Goal: Task Accomplishment & Management: Complete application form

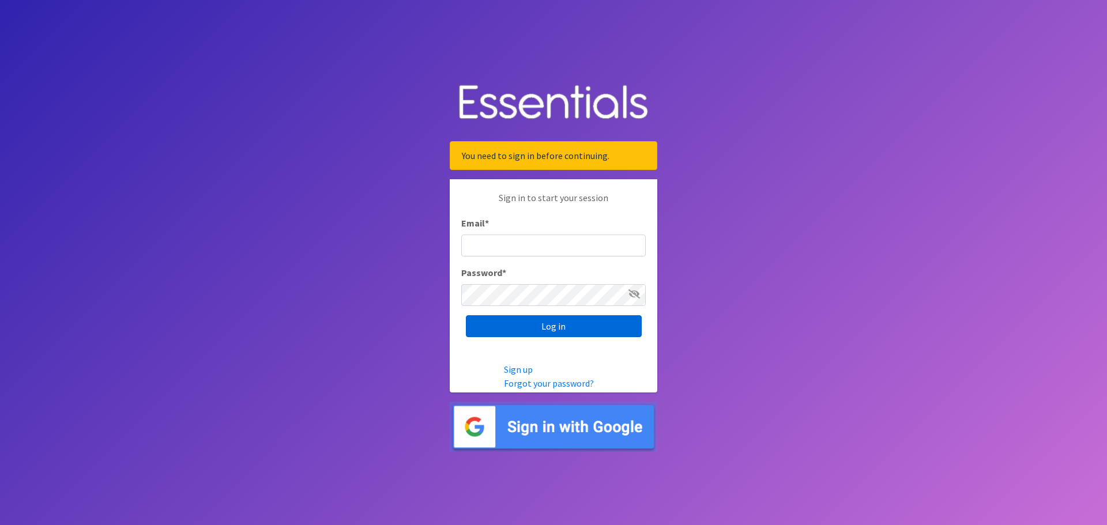
type input "[PERSON_NAME][EMAIL_ADDRESS][DOMAIN_NAME]"
click at [518, 330] on input "Log in" at bounding box center [554, 326] width 176 height 22
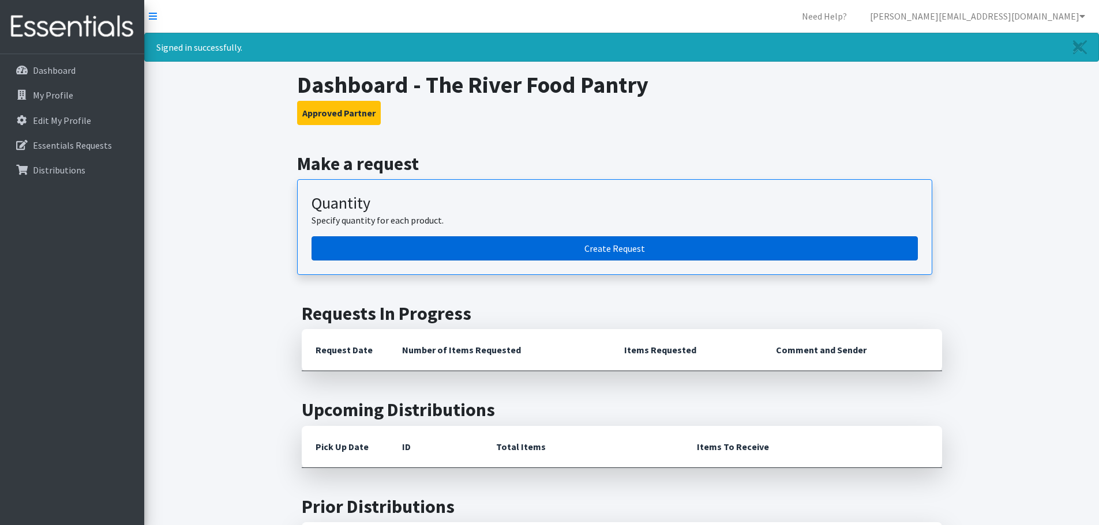
click at [413, 240] on link "Create Request" at bounding box center [614, 248] width 606 height 24
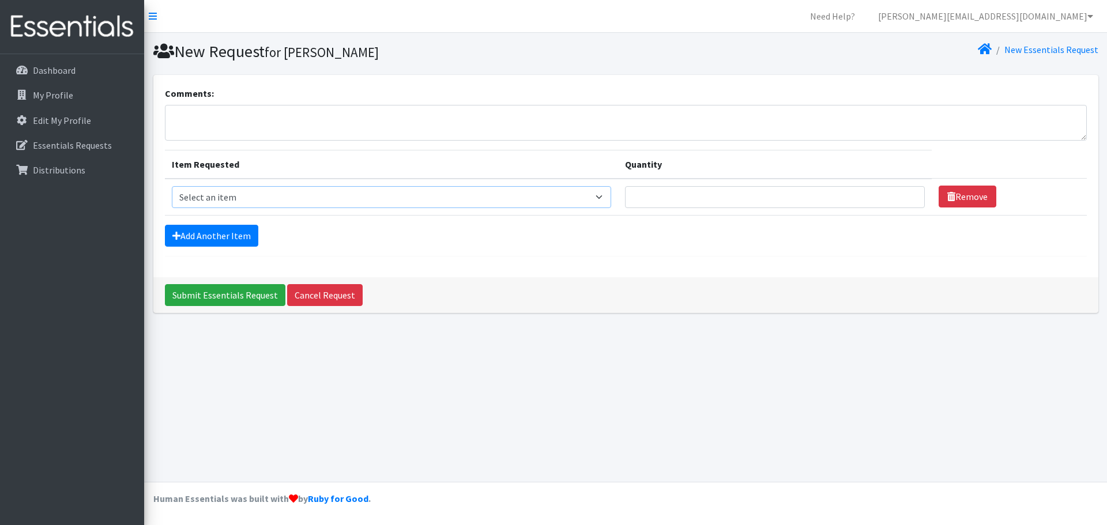
click at [608, 193] on select "Select an item Box - 2T-3T Pull-ups [200 Pull-ups/8 Packs] Box - 3T-4T Pull-ups…" at bounding box center [392, 197] width 440 height 22
click at [609, 197] on select "Select an item Box - 2T-3T Pull-ups [200 Pull-ups/8 Packs] Box - 3T-4T Pull-ups…" at bounding box center [392, 197] width 440 height 22
click at [612, 193] on select "Select an item Box - 2T-3T Pull-ups [200 Pull-ups/8 Packs] Box - 3T-4T Pull-ups…" at bounding box center [392, 197] width 440 height 22
select select "14390"
click at [172, 186] on select "Select an item Box - 2T-3T Pull-ups [200 Pull-ups/8 Packs] Box - 3T-4T Pull-ups…" at bounding box center [392, 197] width 440 height 22
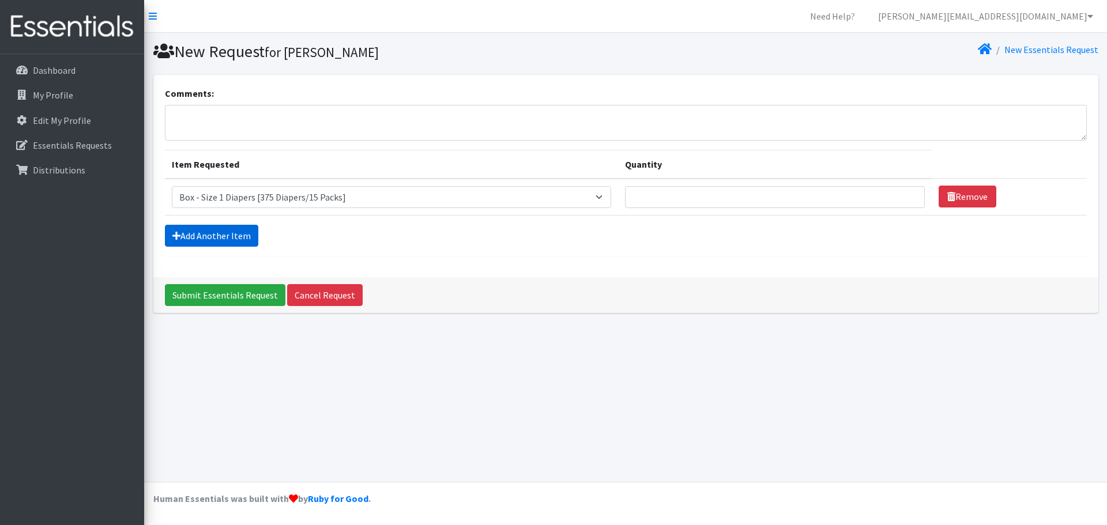
click at [193, 237] on link "Add Another Item" at bounding box center [211, 236] width 93 height 22
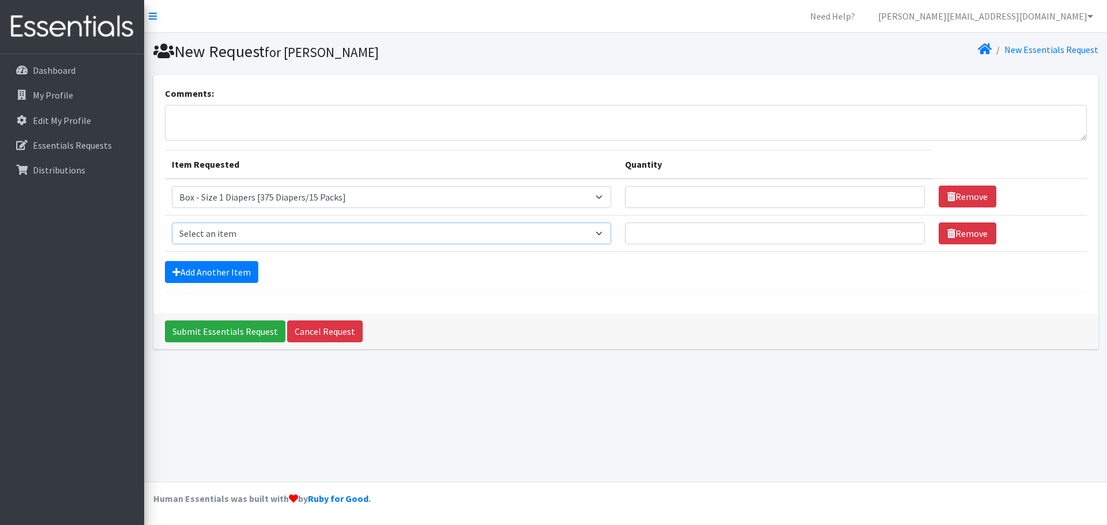
click at [612, 235] on select "Select an item Box - 2T-3T Pull-ups [200 Pull-ups/8 Packs] Box - 3T-4T Pull-ups…" at bounding box center [392, 234] width 440 height 22
click at [172, 223] on select "Select an item Box - 2T-3T Pull-ups [200 Pull-ups/8 Packs] Box - 3T-4T Pull-ups…" at bounding box center [392, 234] width 440 height 22
click at [610, 229] on select "Select an item Box - 2T-3T Pull-ups [200 Pull-ups/8 Packs] Box - 3T-4T Pull-ups…" at bounding box center [392, 234] width 440 height 22
click at [172, 223] on select "Select an item Box - 2T-3T Pull-ups [200 Pull-ups/8 Packs] Box - 3T-4T Pull-ups…" at bounding box center [392, 234] width 440 height 22
click at [607, 230] on select "Select an item Box - 2T-3T Pull-ups [200 Pull-ups/8 Packs] Box - 3T-4T Pull-ups…" at bounding box center [392, 234] width 440 height 22
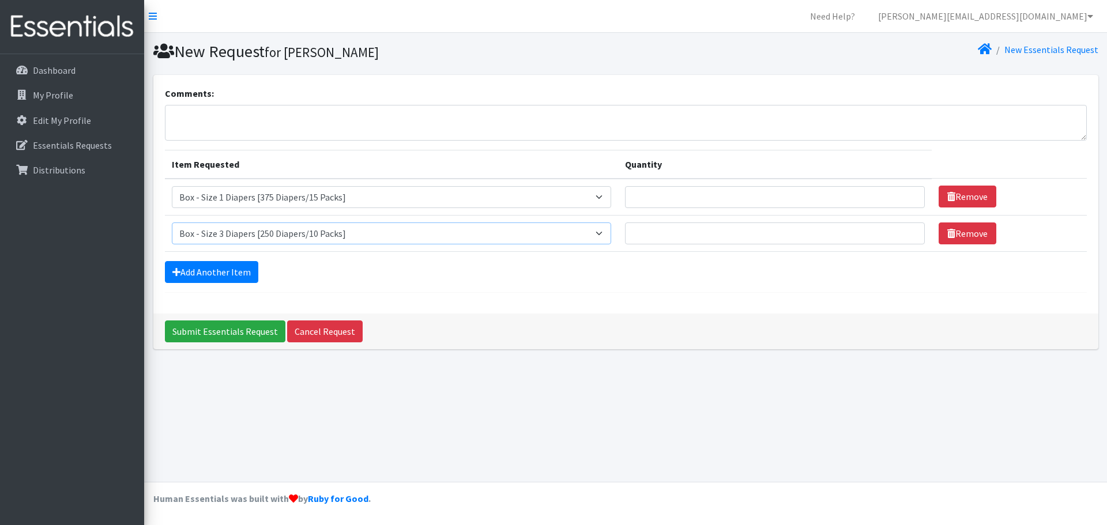
select select "14391"
click at [172, 223] on select "Select an item Box - 2T-3T Pull-ups [200 Pull-ups/8 Packs] Box - 3T-4T Pull-ups…" at bounding box center [392, 234] width 440 height 22
click at [198, 265] on link "Add Another Item" at bounding box center [211, 272] width 93 height 22
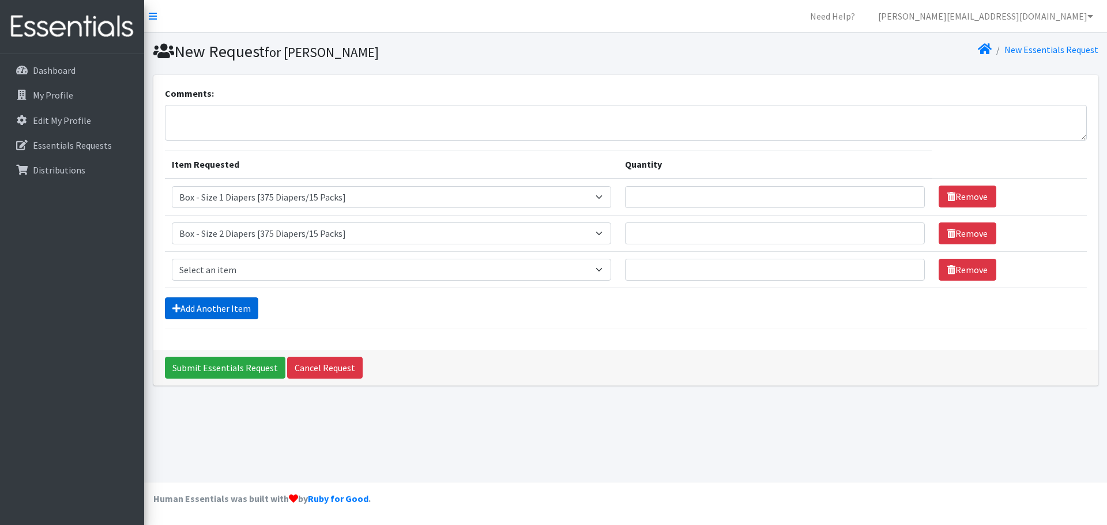
click at [208, 313] on link "Add Another Item" at bounding box center [211, 309] width 93 height 22
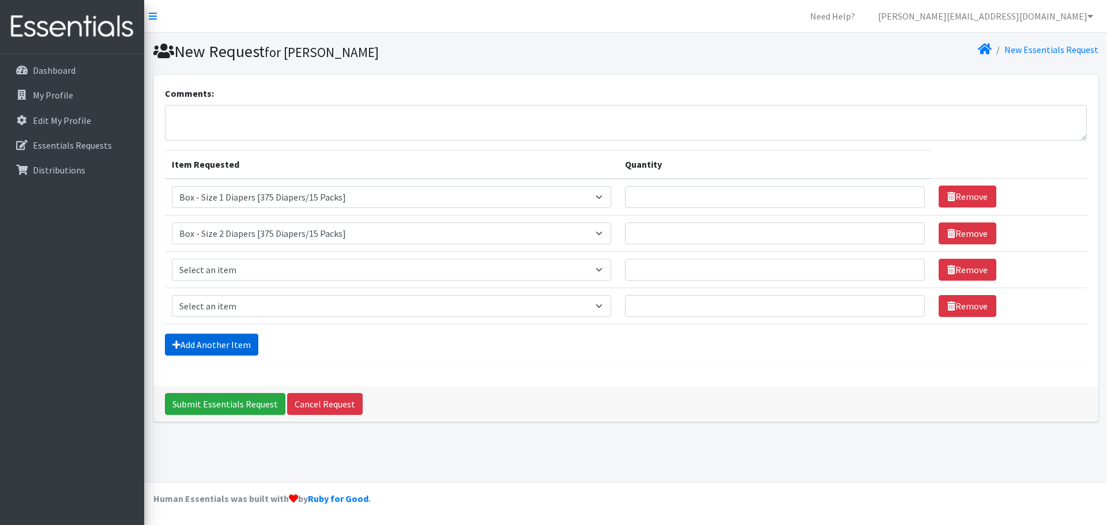
click at [206, 343] on link "Add Another Item" at bounding box center [211, 345] width 93 height 22
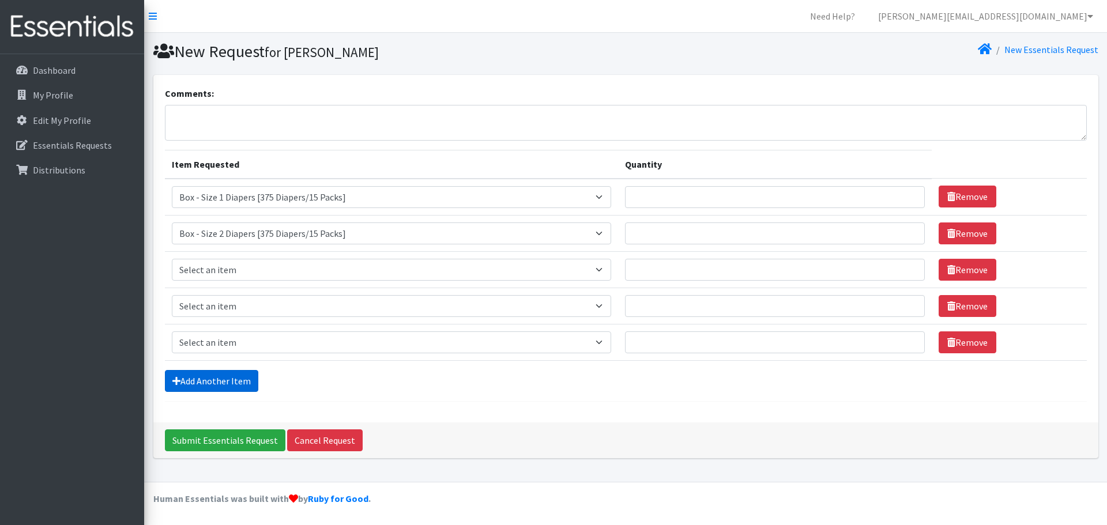
click at [205, 388] on link "Add Another Item" at bounding box center [211, 381] width 93 height 22
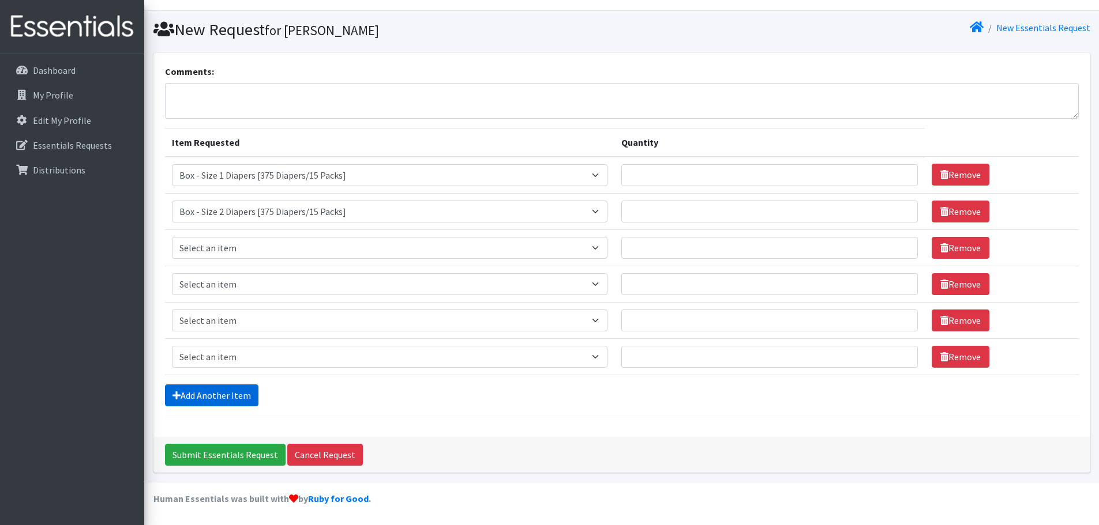
click at [204, 389] on link "Add Another Item" at bounding box center [211, 396] width 93 height 22
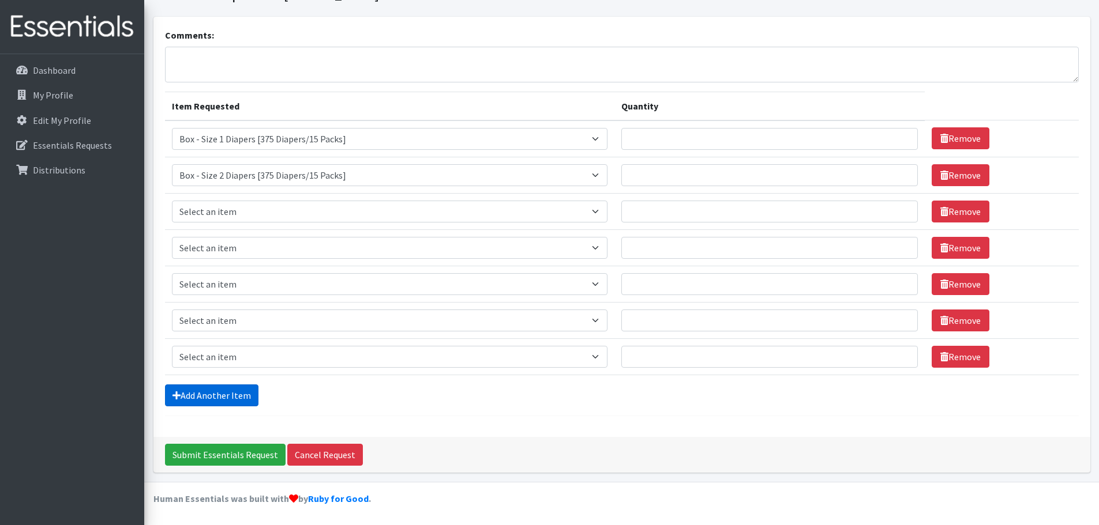
click at [204, 389] on link "Add Another Item" at bounding box center [211, 396] width 93 height 22
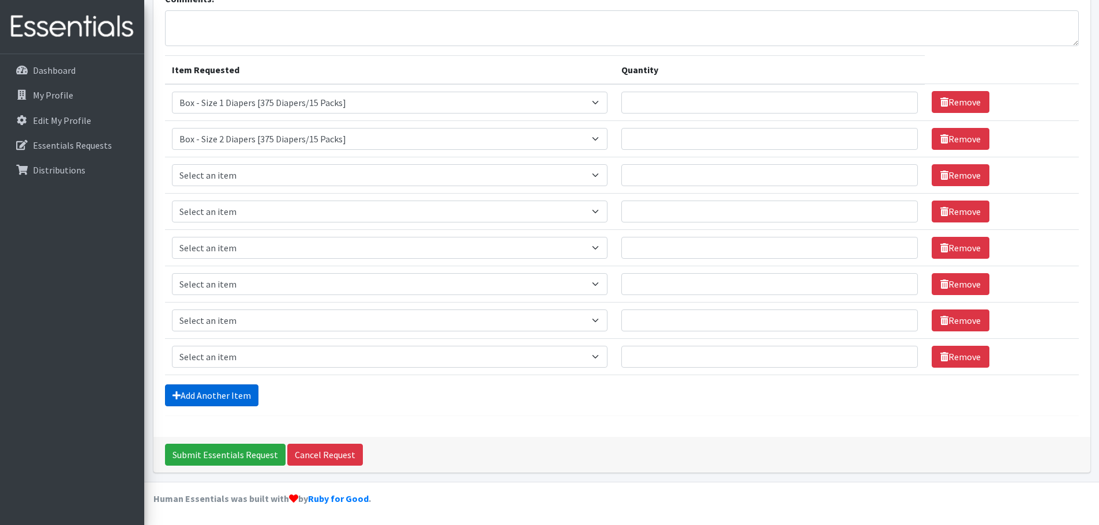
click at [204, 393] on link "Add Another Item" at bounding box center [211, 396] width 93 height 22
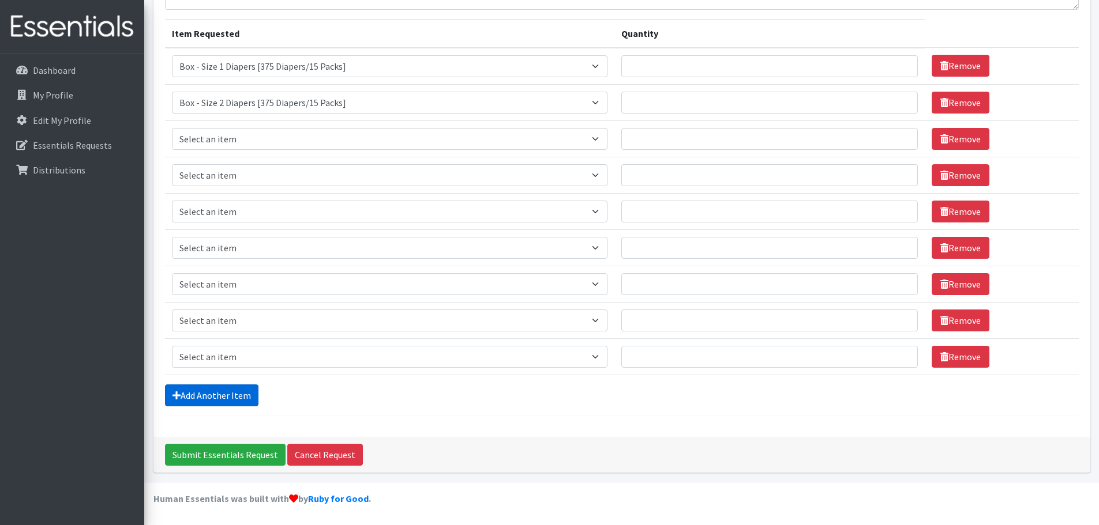
click at [204, 394] on link "Add Another Item" at bounding box center [211, 396] width 93 height 22
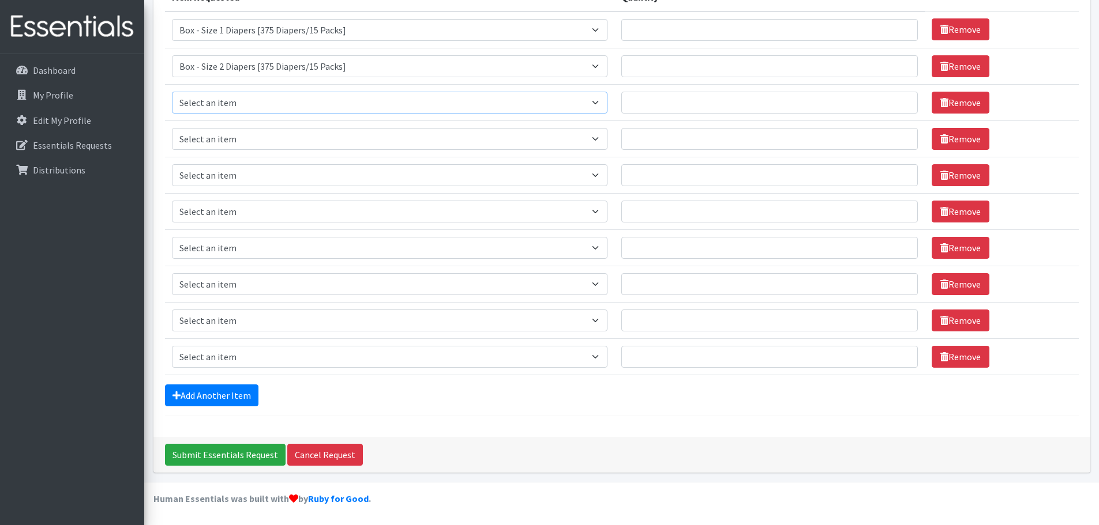
click at [595, 100] on select "Select an item Box - 2T-3T Pull-ups [200 Pull-ups/8 Packs] Box - 3T-4T Pull-ups…" at bounding box center [389, 103] width 435 height 22
select select "14392"
click at [172, 92] on select "Select an item Box - 2T-3T Pull-ups [200 Pull-ups/8 Packs] Box - 3T-4T Pull-ups…" at bounding box center [389, 103] width 435 height 22
click at [607, 138] on select "Select an item Box - 2T-3T Pull-ups [200 Pull-ups/8 Packs] Box - 3T-4T Pull-ups…" at bounding box center [389, 139] width 435 height 22
select select "14393"
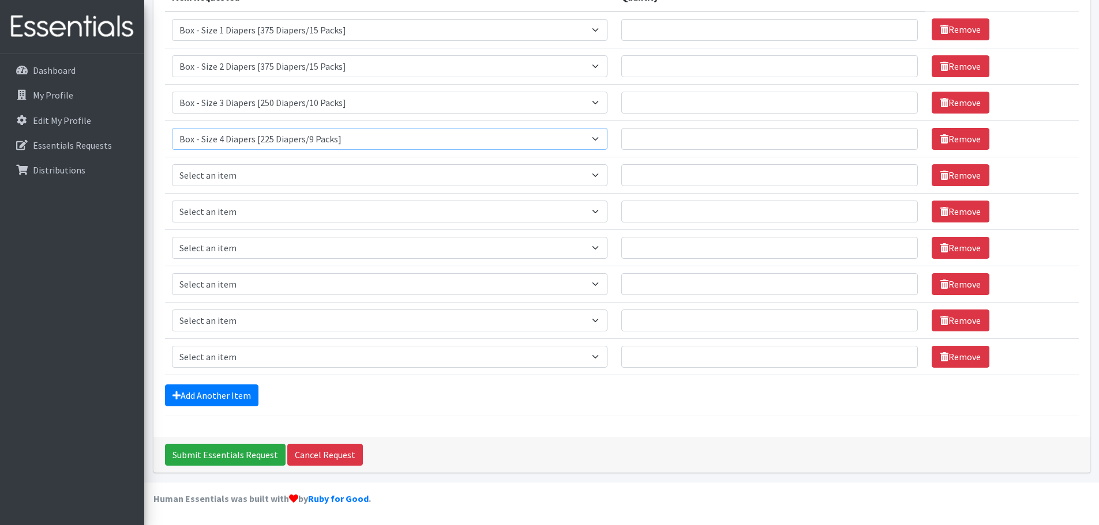
click at [172, 128] on select "Select an item Box - 2T-3T Pull-ups [200 Pull-ups/8 Packs] Box - 3T-4T Pull-ups…" at bounding box center [389, 139] width 435 height 22
click at [604, 173] on select "Select an item Box - 2T-3T Pull-ups [200 Pull-ups/8 Packs] Box - 3T-4T Pull-ups…" at bounding box center [389, 175] width 435 height 22
select select "14394"
click at [172, 164] on select "Select an item Box - 2T-3T Pull-ups [200 Pull-ups/8 Packs] Box - 3T-4T Pull-ups…" at bounding box center [389, 175] width 435 height 22
click at [599, 208] on select "Select an item Box - 2T-3T Pull-ups [200 Pull-ups/8 Packs] Box - 3T-4T Pull-ups…" at bounding box center [389, 212] width 435 height 22
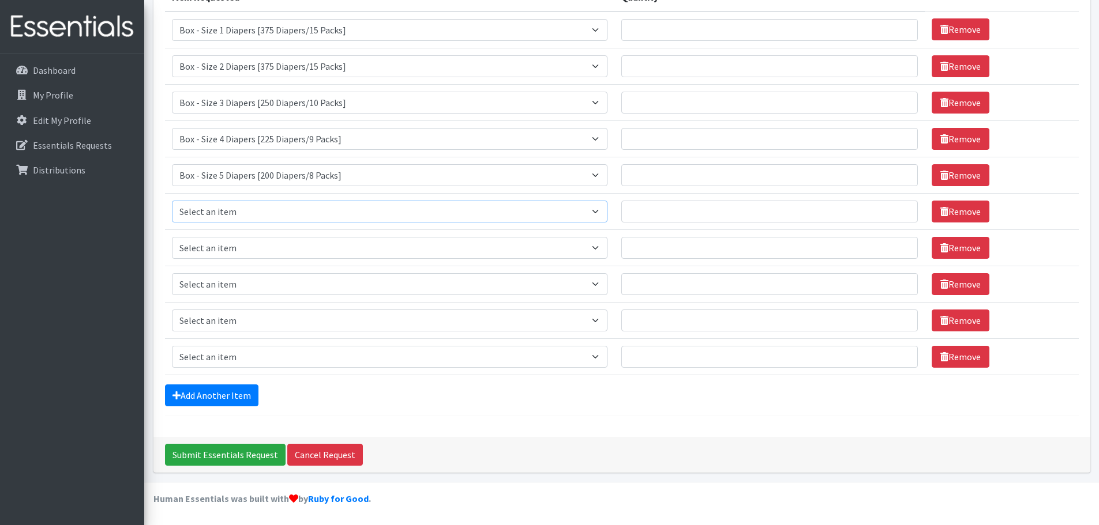
select select "14395"
click at [172, 201] on select "Select an item Box - 2T-3T Pull-ups [200 Pull-ups/8 Packs] Box - 3T-4T Pull-ups…" at bounding box center [389, 212] width 435 height 22
click at [606, 249] on select "Select an item Box - 2T-3T Pull-ups [200 Pull-ups/8 Packs] Box - 3T-4T Pull-ups…" at bounding box center [389, 248] width 435 height 22
select select "14396"
click at [172, 237] on select "Select an item Box - 2T-3T Pull-ups [200 Pull-ups/8 Packs] Box - 3T-4T Pull-ups…" at bounding box center [389, 248] width 435 height 22
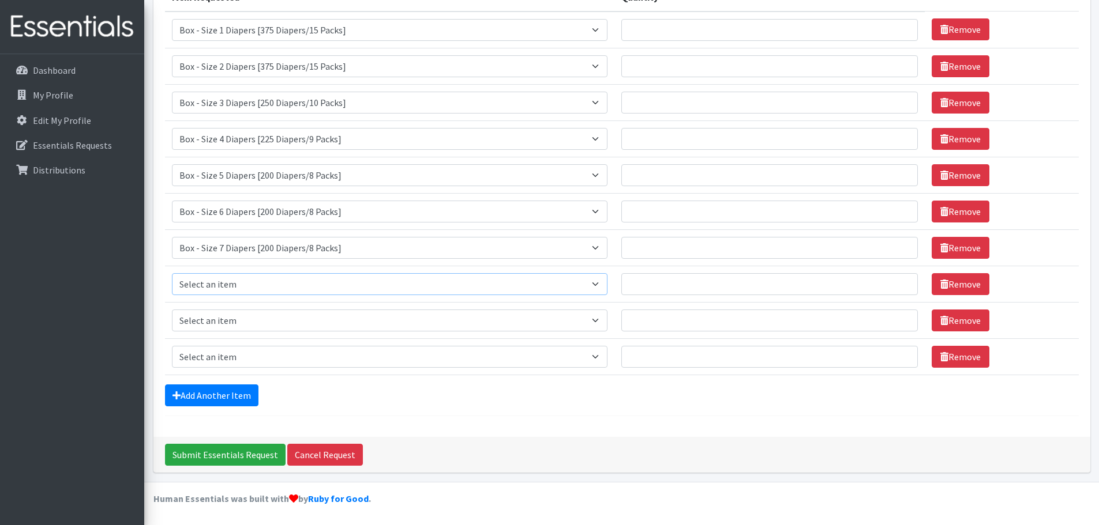
click at [600, 289] on select "Select an item Box - 2T-3T Pull-ups [200 Pull-ups/8 Packs] Box - 3T-4T Pull-ups…" at bounding box center [389, 284] width 435 height 22
select select "14397"
click at [172, 273] on select "Select an item Box - 2T-3T Pull-ups [200 Pull-ups/8 Packs] Box - 3T-4T Pull-ups…" at bounding box center [389, 284] width 435 height 22
click at [607, 329] on select "Select an item Box - 2T-3T Pull-ups [200 Pull-ups/8 Packs] Box - 3T-4T Pull-ups…" at bounding box center [389, 321] width 435 height 22
select select "14399"
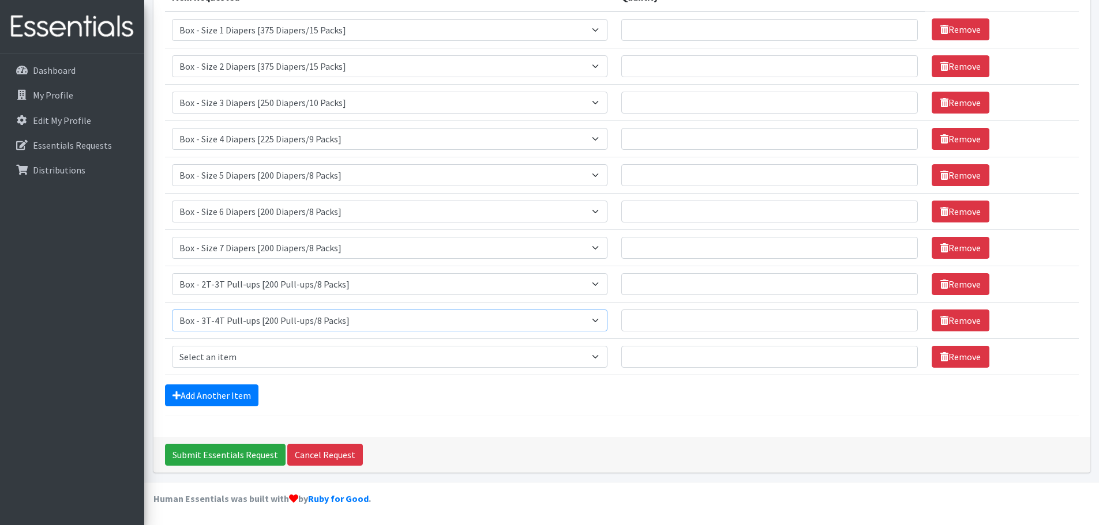
click at [172, 310] on select "Select an item Box - 2T-3T Pull-ups [200 Pull-ups/8 Packs] Box - 3T-4T Pull-ups…" at bounding box center [389, 321] width 435 height 22
click at [606, 355] on select "Select an item Box - 2T-3T Pull-ups [200 Pull-ups/8 Packs] Box - 3T-4T Pull-ups…" at bounding box center [389, 357] width 435 height 22
select select "14400"
click at [172, 346] on select "Select an item Box - 2T-3T Pull-ups [200 Pull-ups/8 Packs] Box - 3T-4T Pull-ups…" at bounding box center [389, 357] width 435 height 22
click at [216, 397] on link "Add Another Item" at bounding box center [211, 396] width 93 height 22
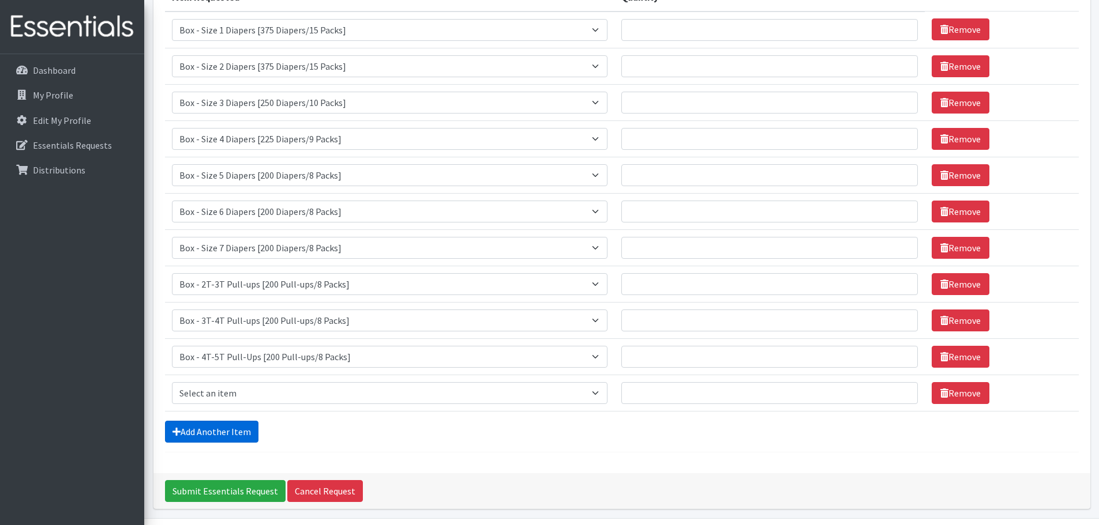
scroll to position [204, 0]
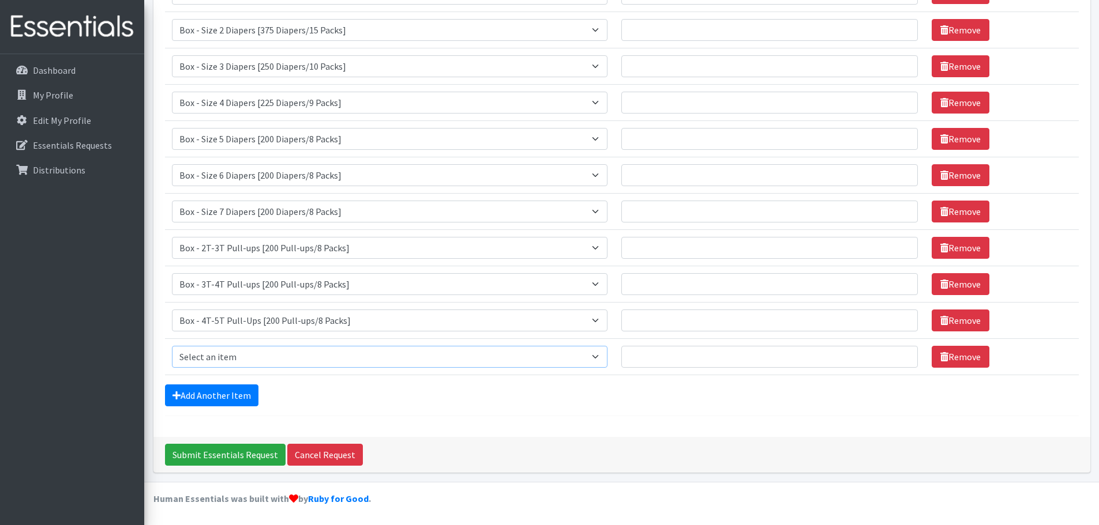
click at [602, 354] on select "Select an item Box - 2T-3T Pull-ups [200 Pull-ups/8 Packs] Box - 3T-4T Pull-ups…" at bounding box center [389, 357] width 435 height 22
select select "14401"
click at [172, 346] on select "Select an item Box - 2T-3T Pull-ups [200 Pull-ups/8 Packs] Box - 3T-4T Pull-ups…" at bounding box center [389, 357] width 435 height 22
click at [672, 359] on input "Quantity" at bounding box center [769, 357] width 297 height 22
type input "1"
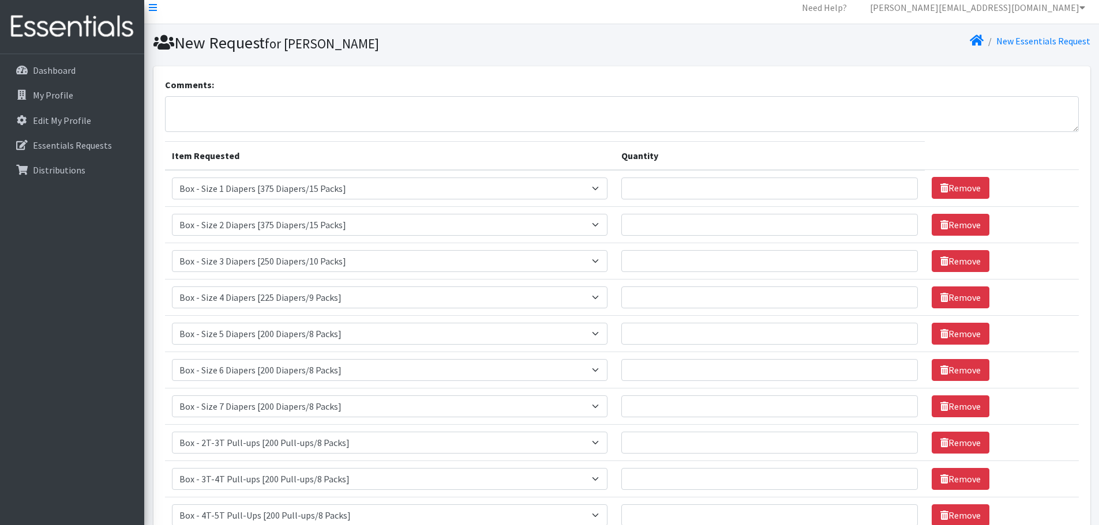
scroll to position [0, 0]
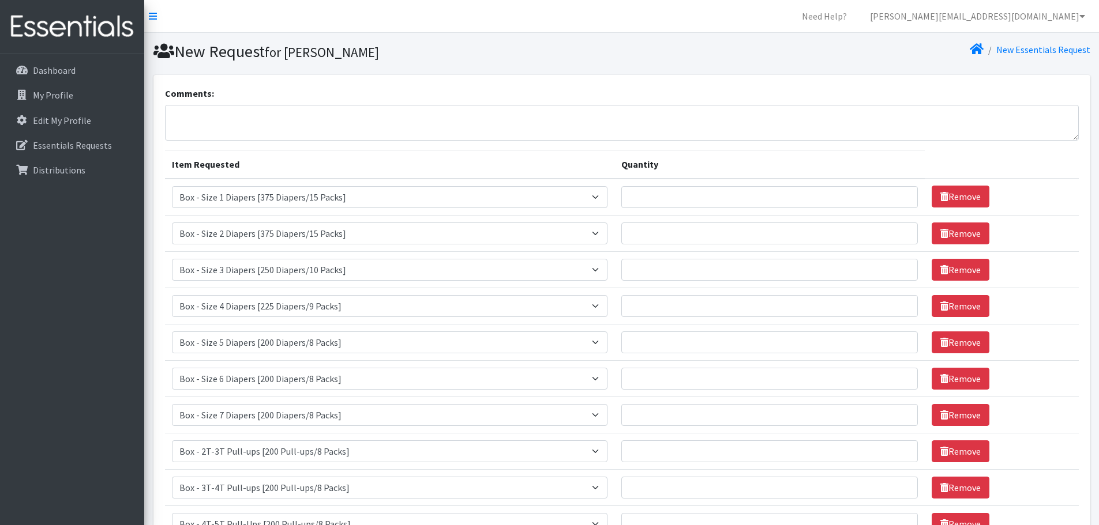
type input "12"
click at [646, 194] on input "Quantity" at bounding box center [769, 197] width 297 height 22
type input "2"
click at [647, 238] on input "Quantity" at bounding box center [769, 234] width 297 height 22
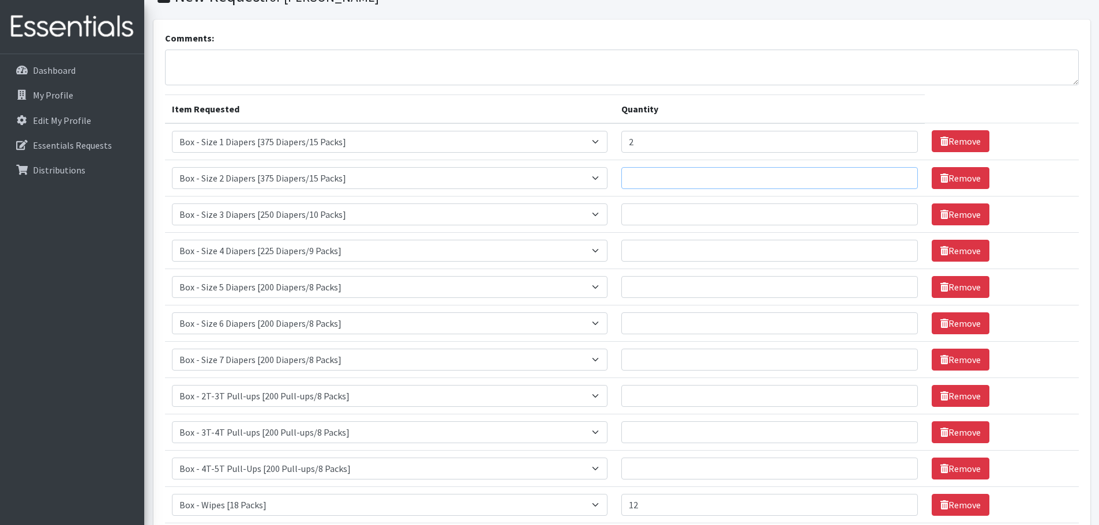
scroll to position [204, 0]
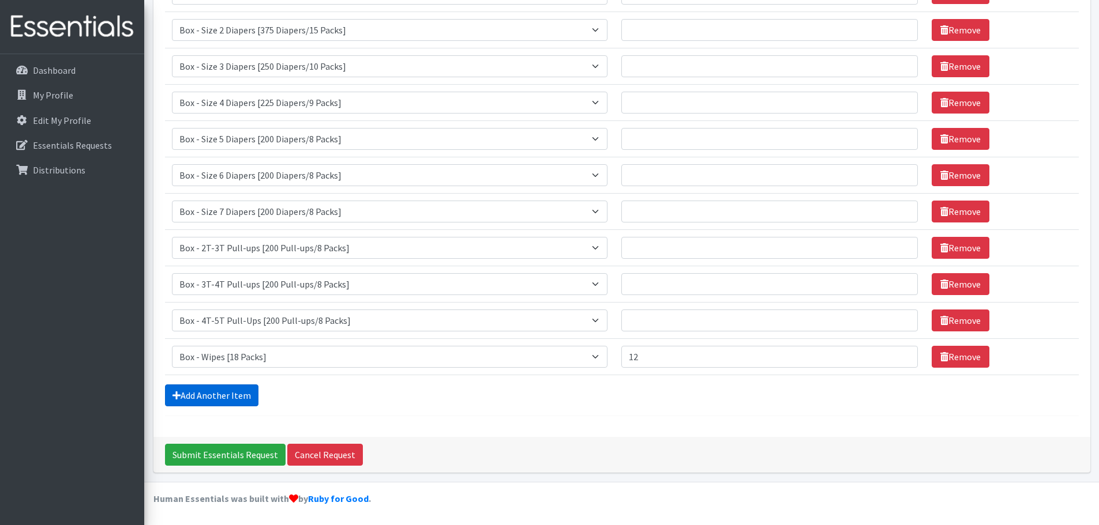
click at [205, 390] on link "Add Another Item" at bounding box center [211, 396] width 93 height 22
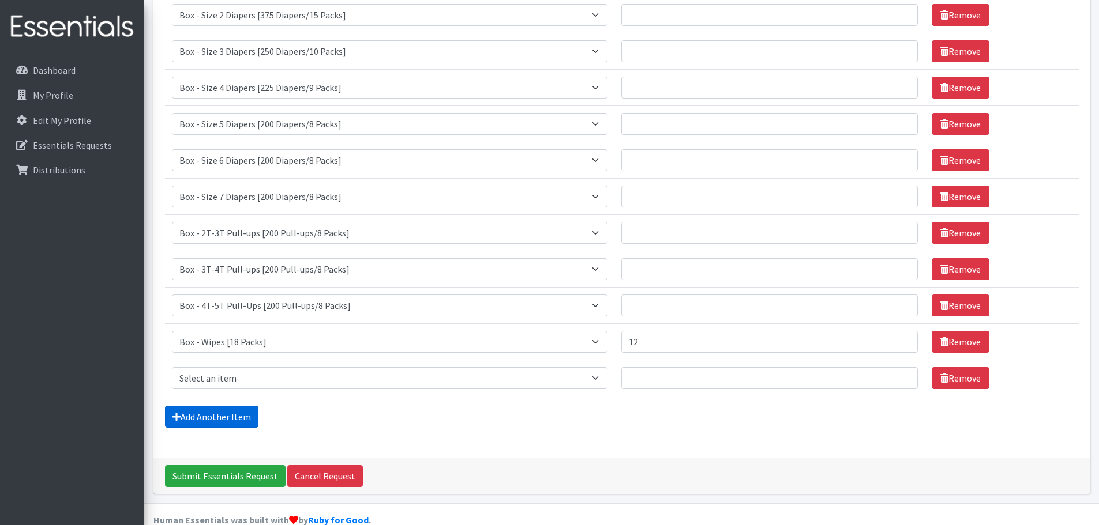
scroll to position [240, 0]
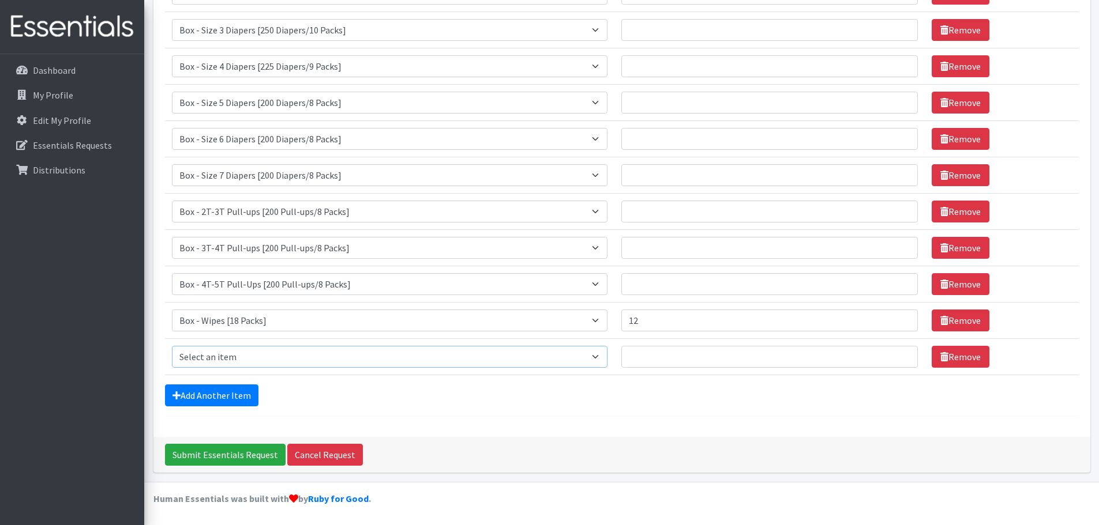
click at [603, 354] on select "Select an item Box - 2T-3T Pull-ups [200 Pull-ups/8 Packs] Box - 3T-4T Pull-ups…" at bounding box center [389, 357] width 435 height 22
select select "14389"
click at [172, 346] on select "Select an item Box - 2T-3T Pull-ups [200 Pull-ups/8 Packs] Box - 3T-4T Pull-ups…" at bounding box center [389, 357] width 435 height 22
click at [642, 363] on input "Quantity" at bounding box center [769, 357] width 297 height 22
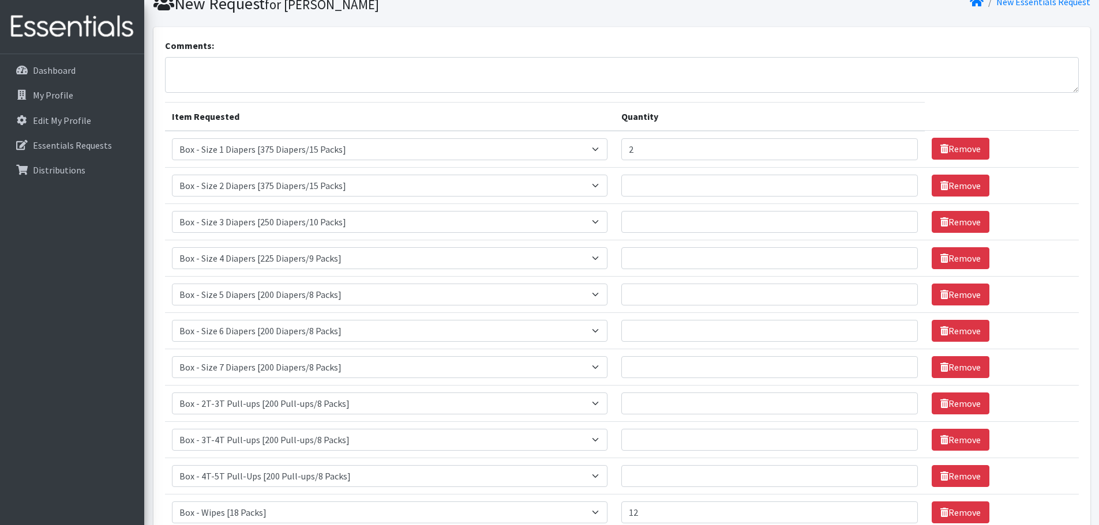
scroll to position [9, 0]
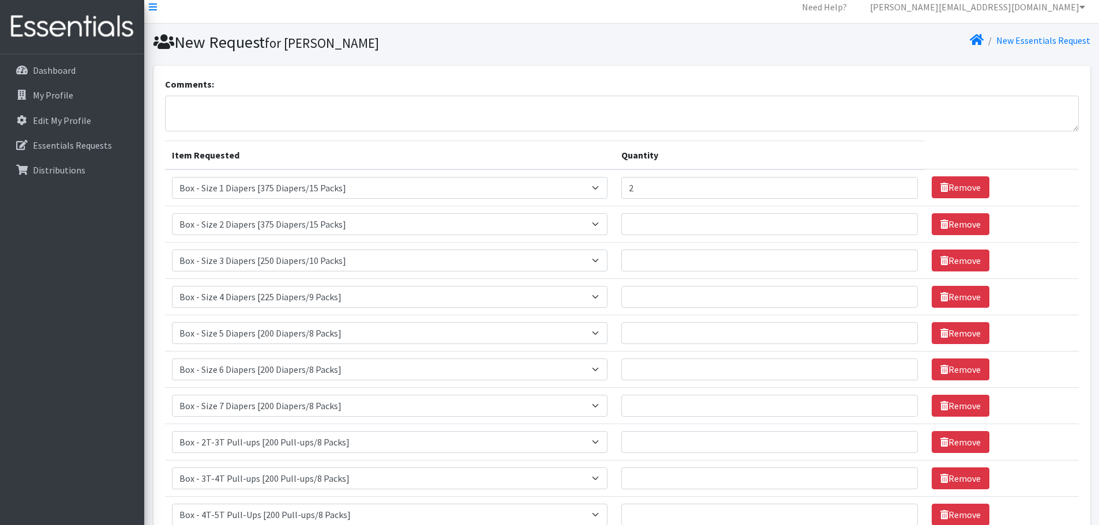
type input "2"
click at [652, 221] on input "Quantity" at bounding box center [769, 224] width 297 height 22
type input "3"
click at [649, 265] on input "Quantity" at bounding box center [769, 261] width 297 height 22
type input "4"
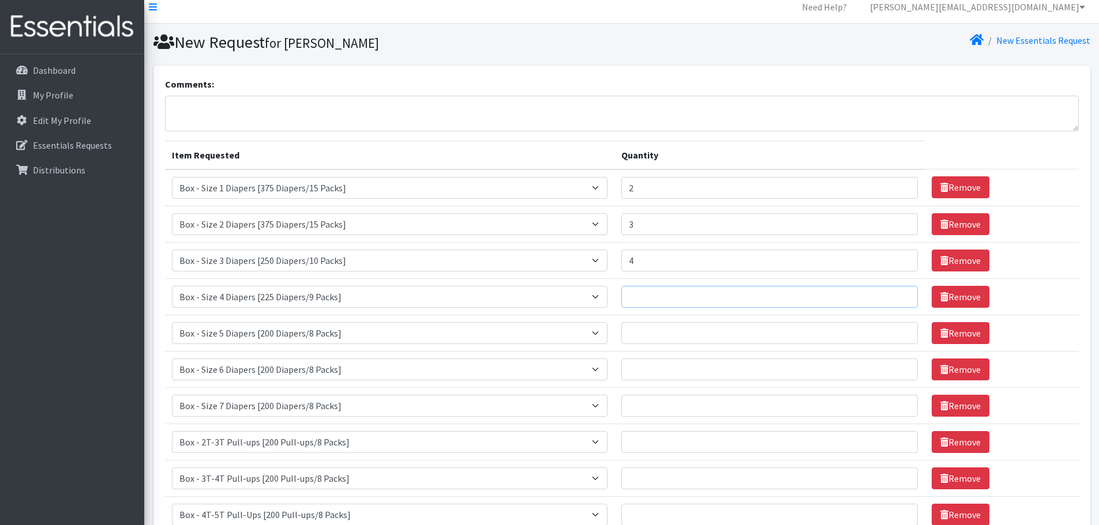
click at [650, 300] on input "Quantity" at bounding box center [769, 297] width 297 height 22
type input "5"
click at [642, 340] on input "Quantity" at bounding box center [769, 333] width 297 height 22
type input "6"
click at [646, 370] on input "Quantity" at bounding box center [769, 370] width 297 height 22
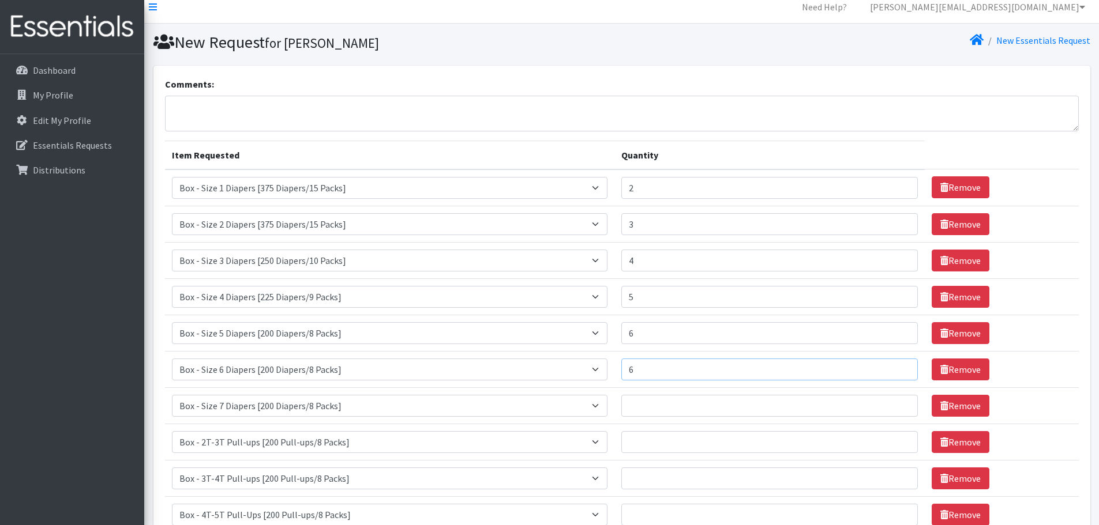
type input "6"
click at [645, 415] on input "Quantity" at bounding box center [769, 406] width 297 height 22
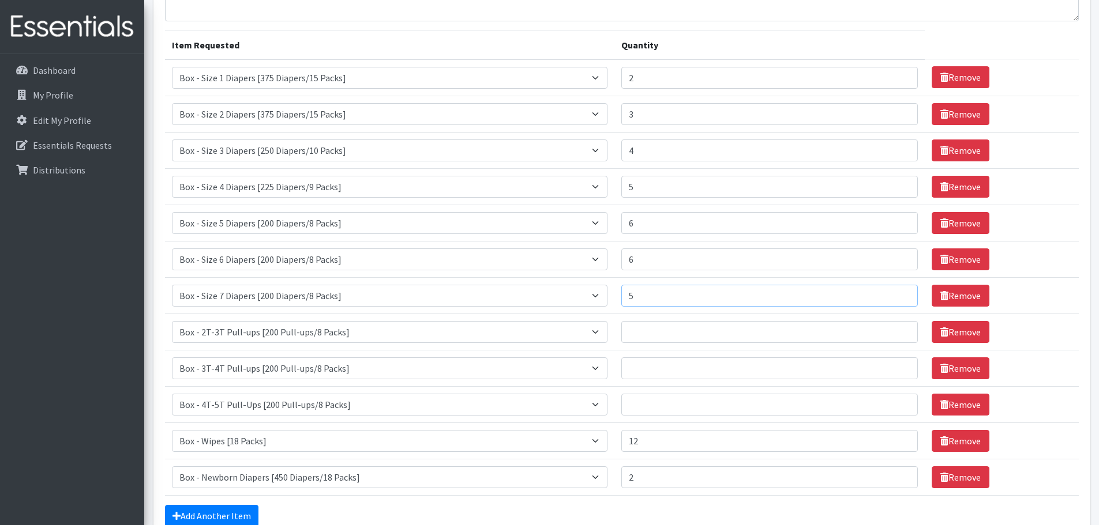
scroll to position [115, 0]
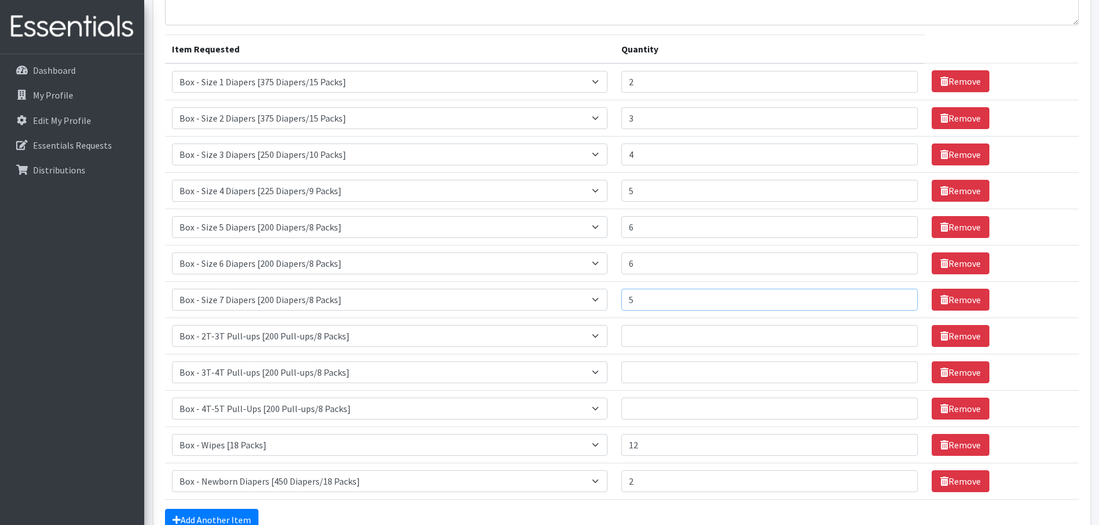
type input "5"
click at [656, 332] on input "Quantity" at bounding box center [769, 336] width 297 height 22
type input "5"
click at [655, 371] on input "Quantity" at bounding box center [769, 373] width 297 height 22
type input "5"
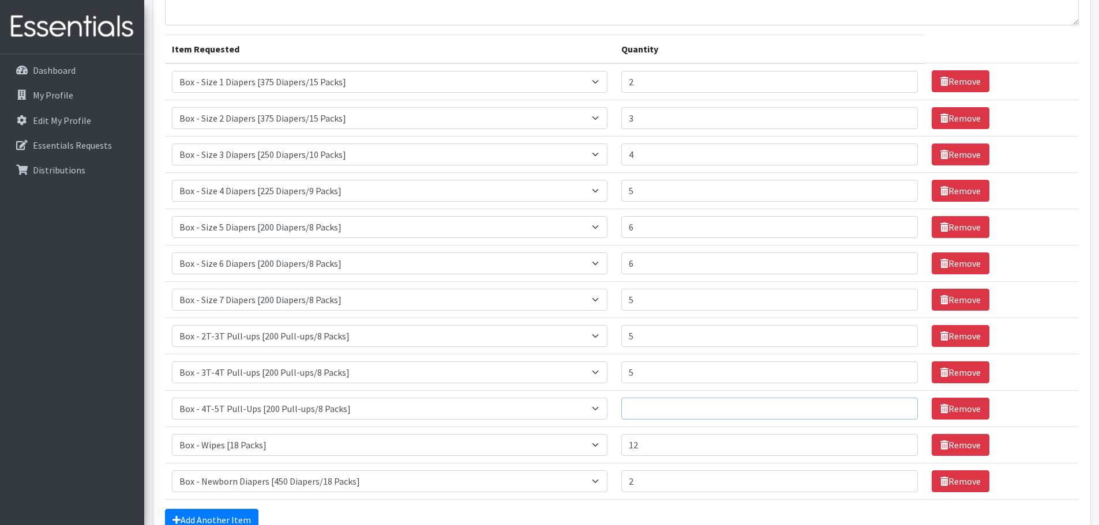
click at [642, 417] on input "Quantity" at bounding box center [769, 409] width 297 height 22
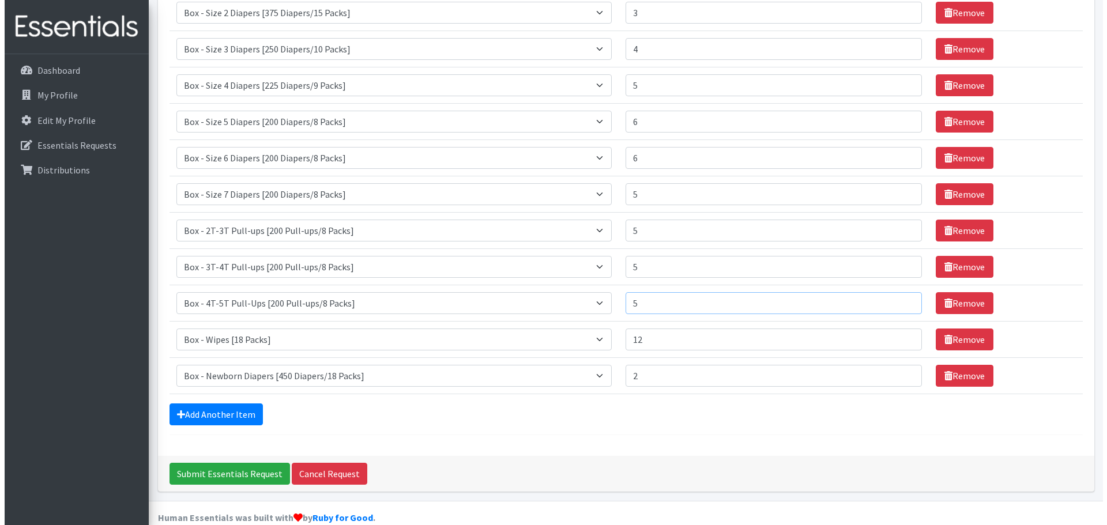
scroll to position [240, 0]
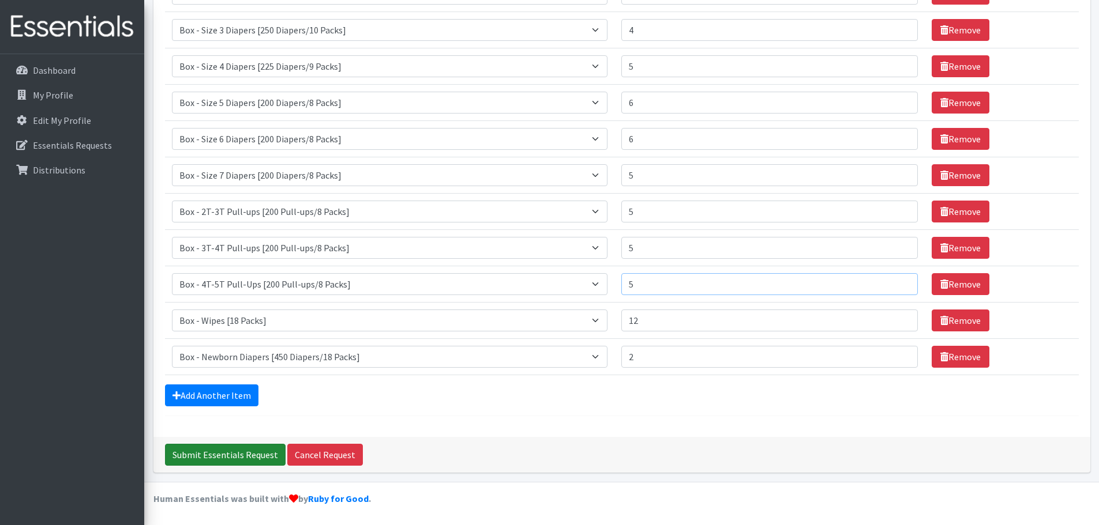
type input "5"
click at [226, 453] on input "Submit Essentials Request" at bounding box center [225, 455] width 121 height 22
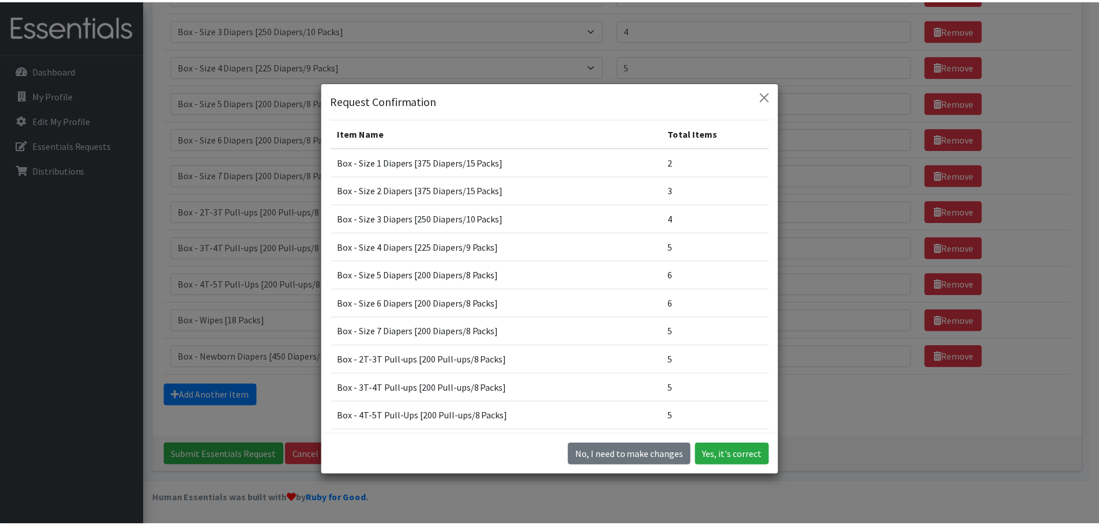
scroll to position [0, 0]
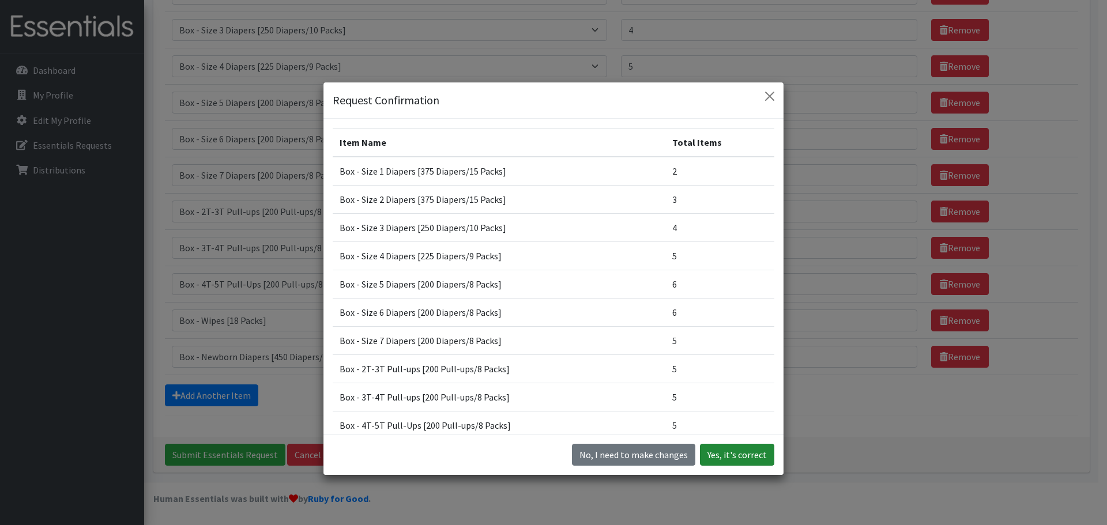
click at [720, 453] on button "Yes, it's correct" at bounding box center [737, 455] width 74 height 22
